Goal: Task Accomplishment & Management: Manage account settings

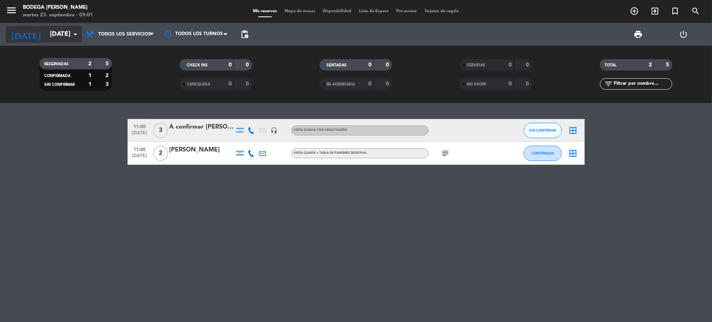
click at [69, 32] on input "[DATE]" at bounding box center [88, 34] width 85 height 15
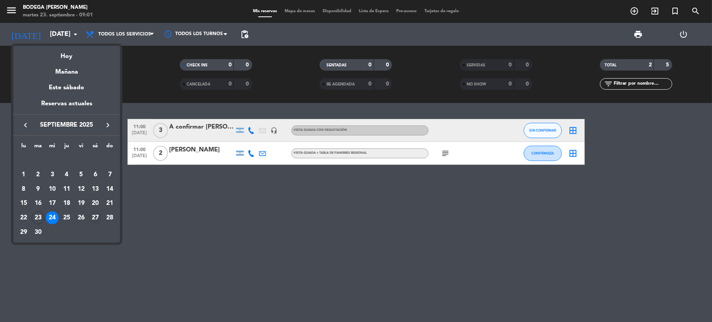
click at [94, 215] on div "27" at bounding box center [95, 217] width 13 height 13
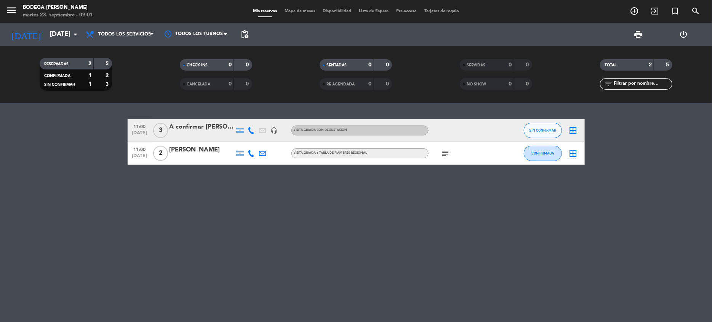
type input "[DATE]"
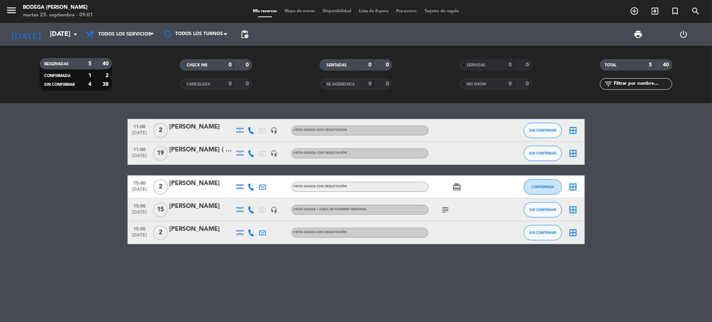
click at [255, 152] on icon at bounding box center [251, 153] width 7 height 7
click at [231, 152] on div "[PERSON_NAME] ( Fiumemare viajes)" at bounding box center [202, 150] width 65 height 10
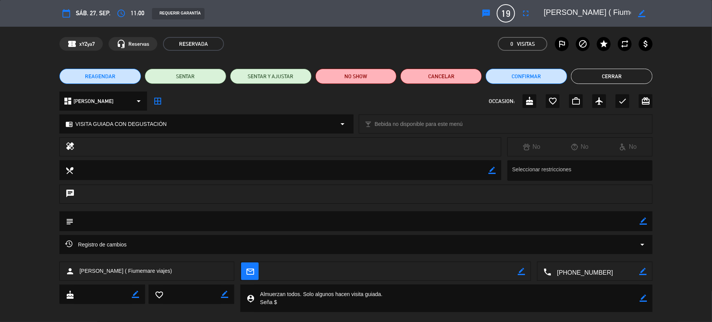
click at [174, 222] on textarea at bounding box center [357, 220] width 567 height 19
click at [174, 217] on textarea at bounding box center [357, 220] width 567 height 19
click at [643, 222] on icon "border_color" at bounding box center [643, 220] width 7 height 7
click at [589, 222] on textarea at bounding box center [357, 220] width 567 height 19
type textarea "V"
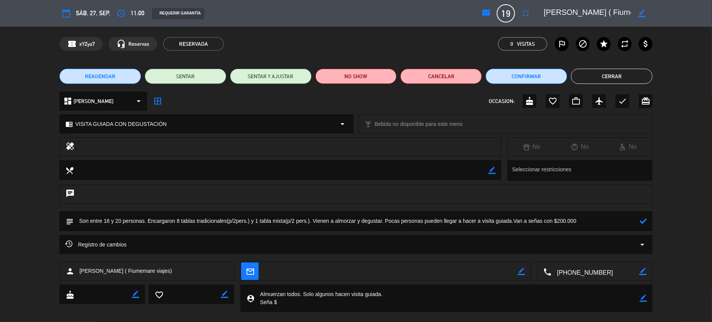
type textarea "Son entre 16 y 20 personas. Encargaron 8 tablas tradicionales(p/2pers.) y 1 tab…"
click at [642, 222] on icon at bounding box center [643, 220] width 7 height 7
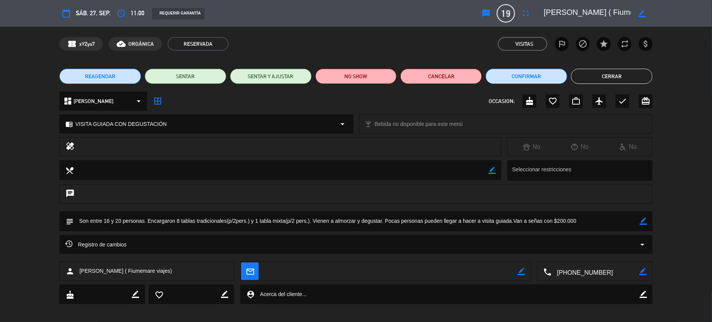
click at [594, 78] on button "Cerrar" at bounding box center [612, 76] width 82 height 15
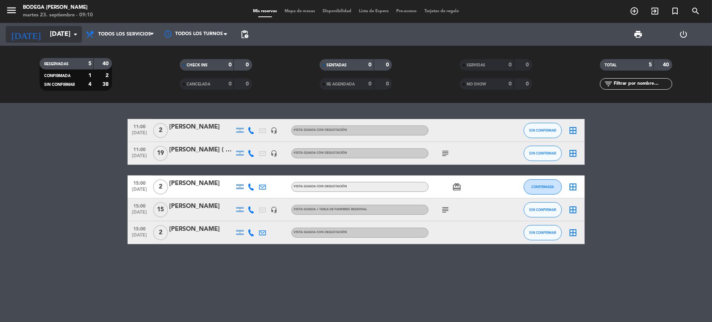
click at [63, 35] on input "[DATE]" at bounding box center [88, 34] width 85 height 15
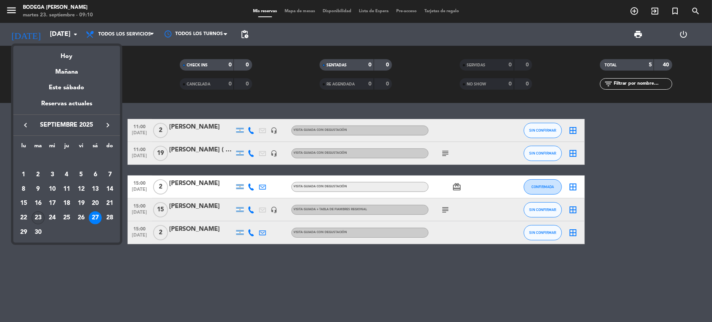
click at [36, 213] on div "23" at bounding box center [38, 217] width 13 height 13
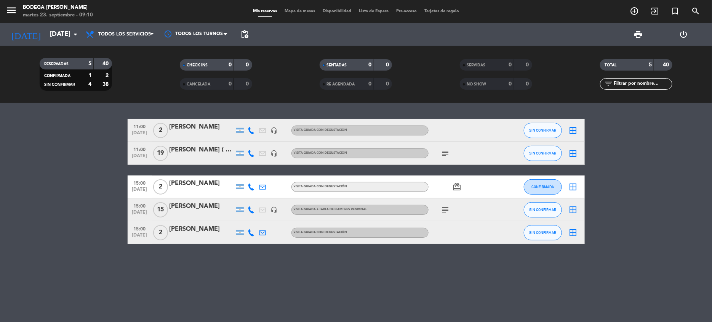
type input "[DATE]"
